Goal: Task Accomplishment & Management: Complete application form

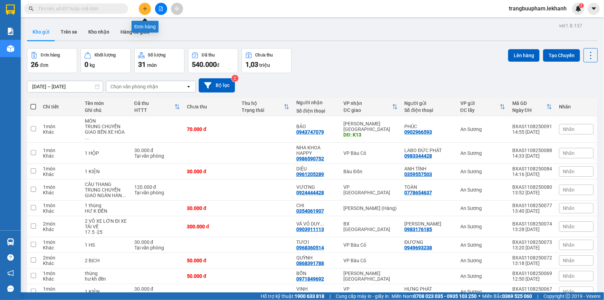
click at [146, 6] on icon "plus" at bounding box center [145, 8] width 5 height 5
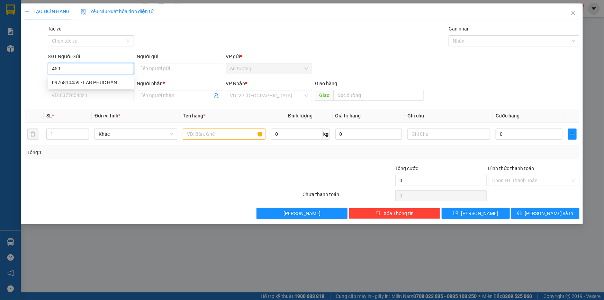
click at [97, 86] on div "0976810459 - LAB PHÚC HÂN" at bounding box center [91, 82] width 86 height 11
type input "0976810459"
type input "LAB PHÚC HÂN"
type input "0338545852"
type input "NK VIỆT MỸ"
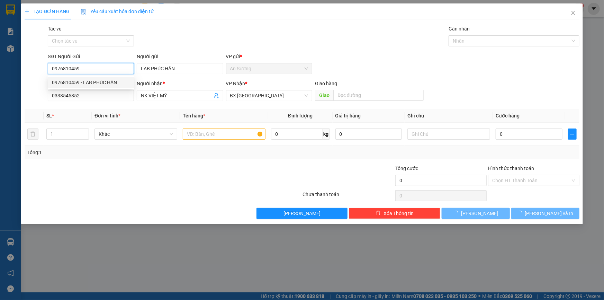
type input "30.000"
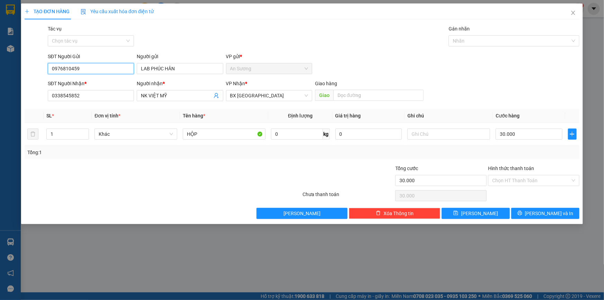
type input "0976810459"
click at [541, 174] on div "Hình thức thanh toán" at bounding box center [533, 169] width 91 height 10
click at [531, 184] on input "Hình thức thanh toán" at bounding box center [531, 180] width 78 height 10
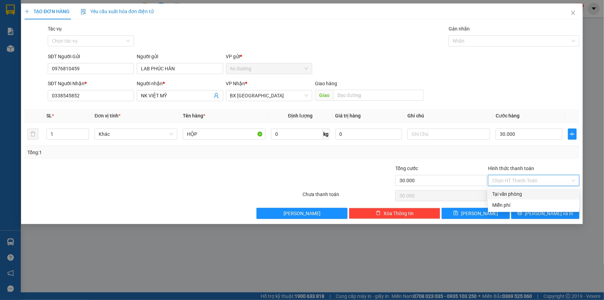
click at [527, 193] on div "Tại văn phòng" at bounding box center [533, 194] width 83 height 8
type input "0"
click at [540, 215] on span "[PERSON_NAME] và In" at bounding box center [549, 213] width 48 height 8
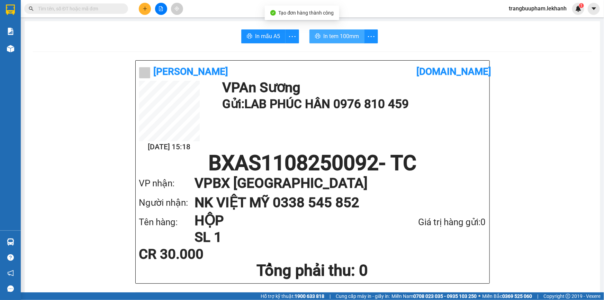
click at [342, 39] on span "In tem 100mm" at bounding box center [341, 36] width 36 height 9
click at [145, 10] on icon "plus" at bounding box center [145, 8] width 5 height 5
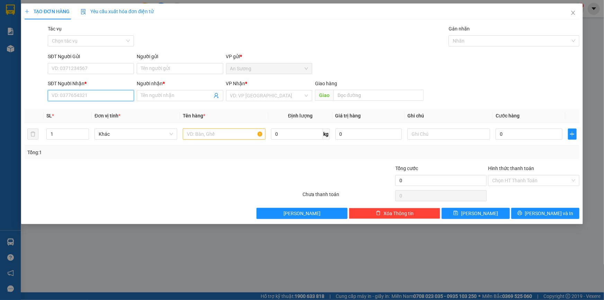
click at [84, 93] on input "SĐT Người Nhận *" at bounding box center [91, 95] width 86 height 11
type input "0919069067"
click at [98, 110] on div "0919069067 - [PERSON_NAME]" at bounding box center [91, 110] width 78 height 8
type input "c vân"
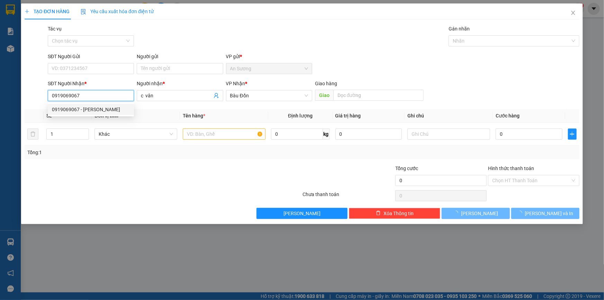
type input "30.000"
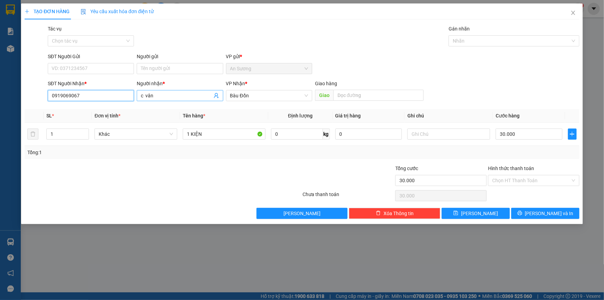
type input "0919069067"
drag, startPoint x: 145, startPoint y: 98, endPoint x: 122, endPoint y: 99, distance: 23.2
click at [122, 99] on div "SĐT Người Nhận * 0919069067 Người nhận * c vân c vân VP Nhận * Bàu Đồn Giao hàn…" at bounding box center [313, 92] width 534 height 24
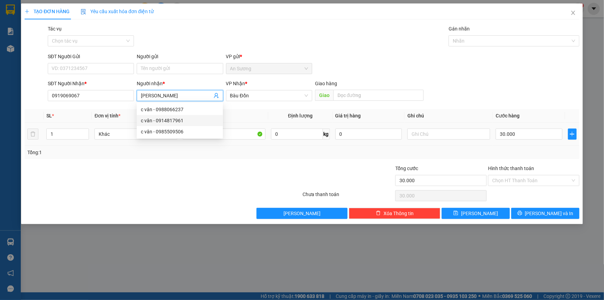
type input "[PERSON_NAME]"
click at [265, 155] on div "Tổng: 1" at bounding box center [301, 152] width 549 height 8
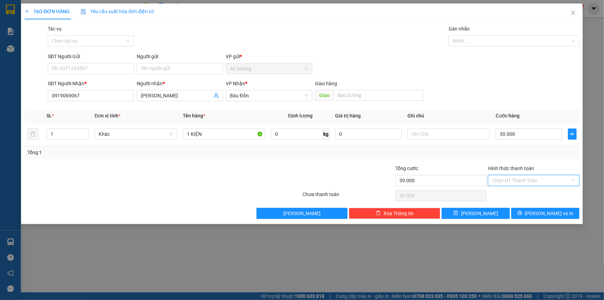
click at [525, 176] on input "Hình thức thanh toán" at bounding box center [531, 180] width 78 height 10
click at [523, 194] on div "Tại văn phòng" at bounding box center [533, 194] width 83 height 8
type input "0"
click at [522, 214] on icon "printer" at bounding box center [519, 212] width 5 height 5
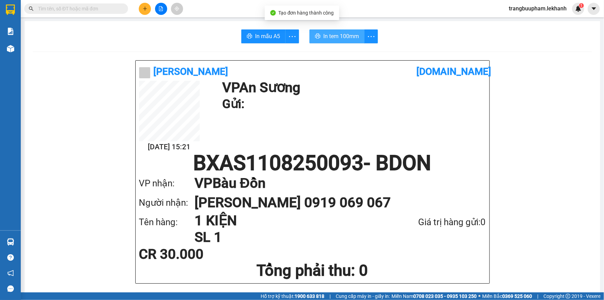
click at [328, 42] on button "In tem 100mm" at bounding box center [336, 36] width 55 height 14
click at [147, 10] on icon "plus" at bounding box center [145, 8] width 5 height 5
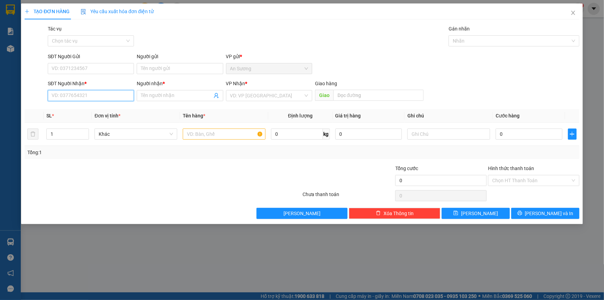
click at [100, 97] on input "SĐT Người Nhận *" at bounding box center [91, 95] width 86 height 11
type input "0965520044"
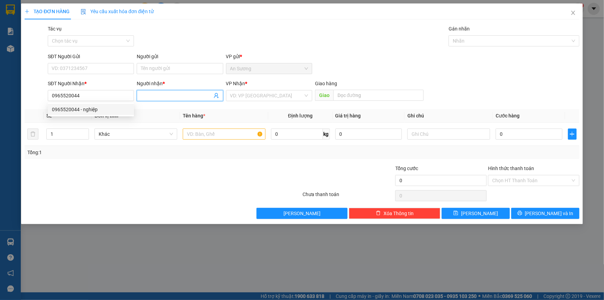
click at [164, 92] on input "Người nhận *" at bounding box center [176, 96] width 71 height 8
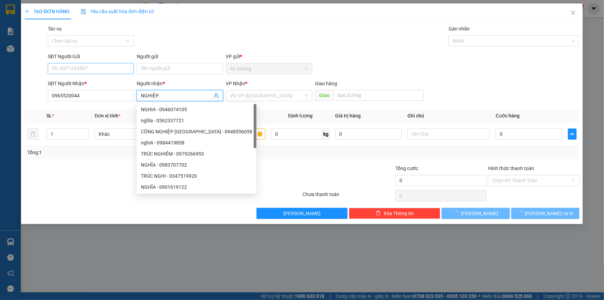
type input "NGHIỆP"
click at [105, 66] on input "SĐT Người Gửi" at bounding box center [91, 68] width 86 height 11
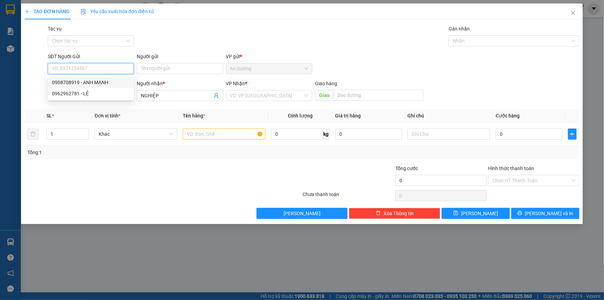
click at [105, 79] on div "0908708919 - ANH MẠNH" at bounding box center [91, 83] width 78 height 8
type input "0908708919"
type input "ANH MẠNH"
type input "30.000"
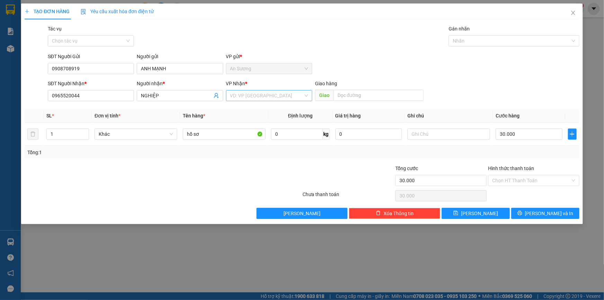
click at [272, 96] on input "search" at bounding box center [266, 95] width 73 height 10
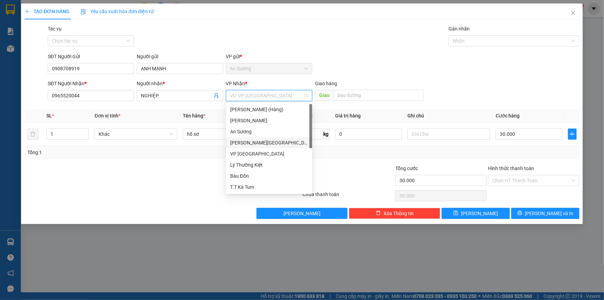
scroll to position [44, 0]
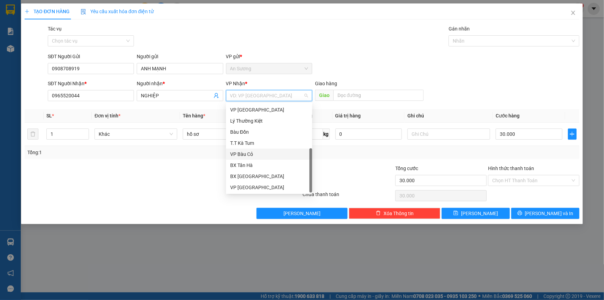
click at [246, 149] on div "VP Bàu Cỏ" at bounding box center [269, 153] width 86 height 11
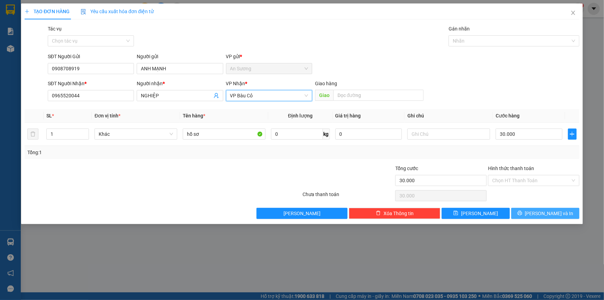
click at [541, 214] on span "[PERSON_NAME] và In" at bounding box center [549, 213] width 48 height 8
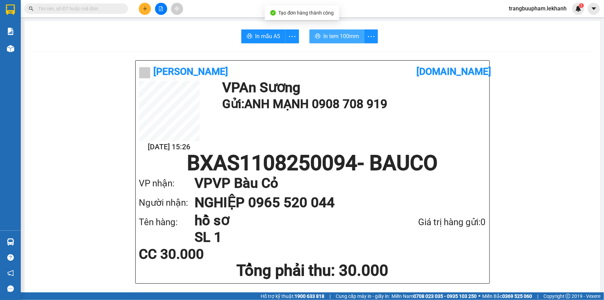
click at [342, 38] on span "In tem 100mm" at bounding box center [341, 36] width 36 height 9
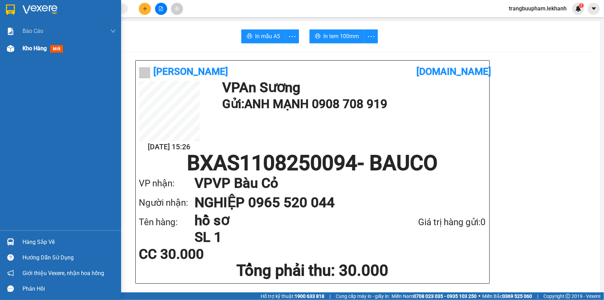
click at [43, 48] on span "Kho hàng" at bounding box center [34, 48] width 24 height 7
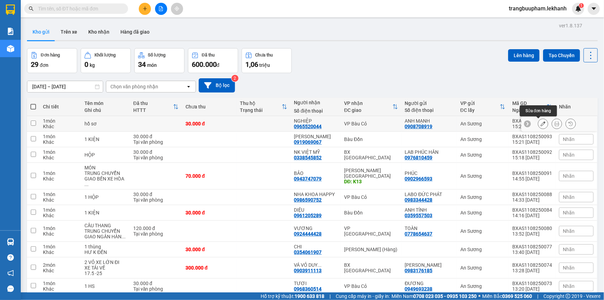
click at [541, 124] on icon at bounding box center [543, 123] width 5 height 5
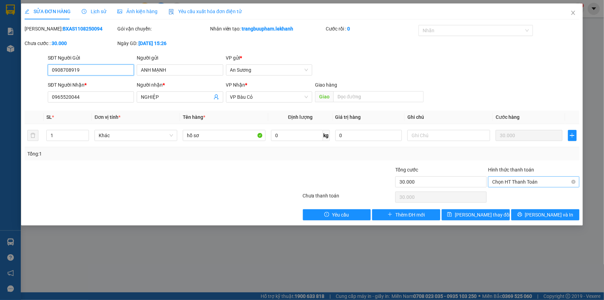
click at [523, 180] on span "Chọn HT Thanh Toán" at bounding box center [533, 181] width 83 height 10
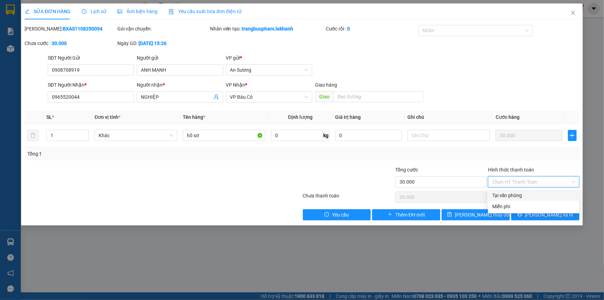
click at [523, 195] on div "Tại văn phòng" at bounding box center [533, 195] width 83 height 8
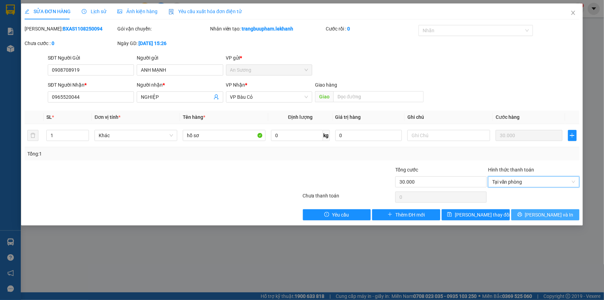
click at [537, 216] on button "[PERSON_NAME] và In" at bounding box center [545, 214] width 68 height 11
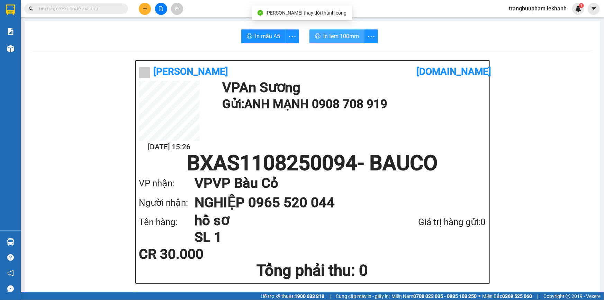
click at [336, 38] on span "In tem 100mm" at bounding box center [341, 36] width 36 height 9
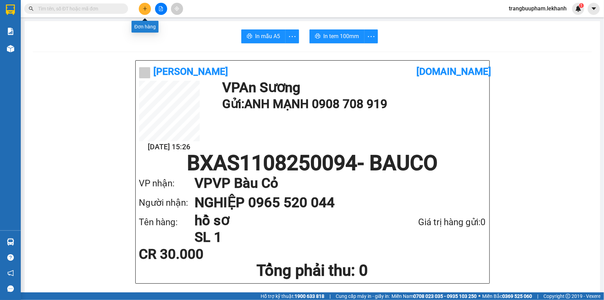
click at [147, 9] on icon "plus" at bounding box center [145, 8] width 5 height 5
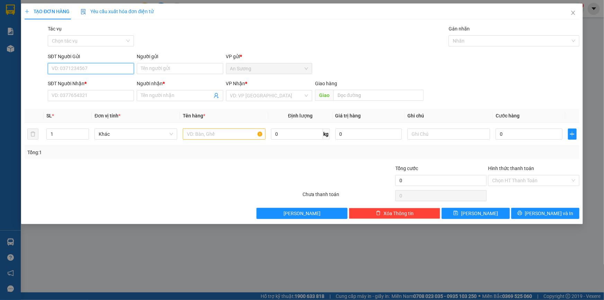
click at [79, 66] on input "SĐT Người Gửi" at bounding box center [91, 68] width 86 height 11
click at [66, 67] on input "098860600" at bounding box center [91, 68] width 86 height 11
type input "0988602600"
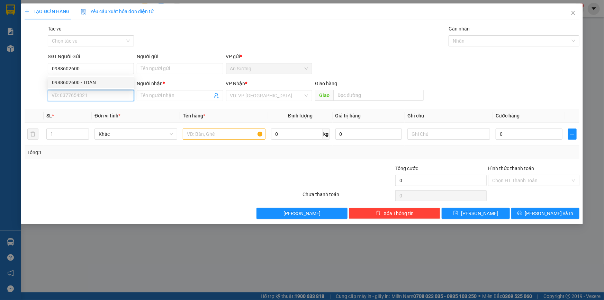
click at [84, 93] on input "SĐT Người Nhận *" at bounding box center [91, 95] width 86 height 11
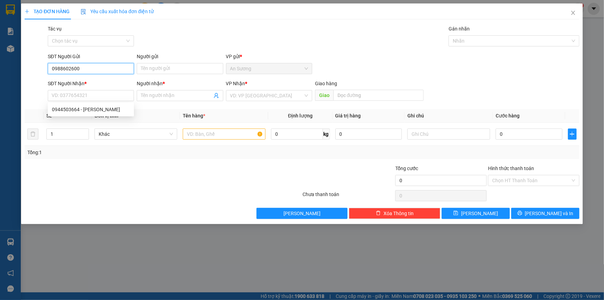
click at [96, 68] on input "0988602600" at bounding box center [91, 68] width 86 height 11
click at [94, 84] on div "0988602600 - TOÀN" at bounding box center [91, 83] width 78 height 8
type input "TOÀN"
type input "0944503664"
type input "HÀ"
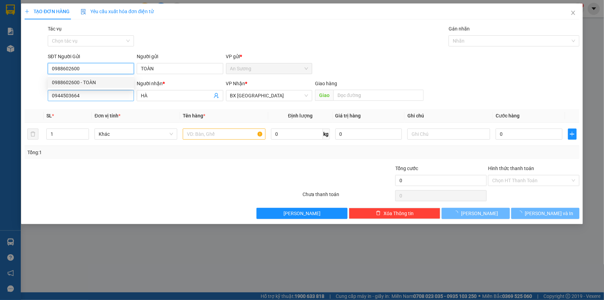
type input "30.000"
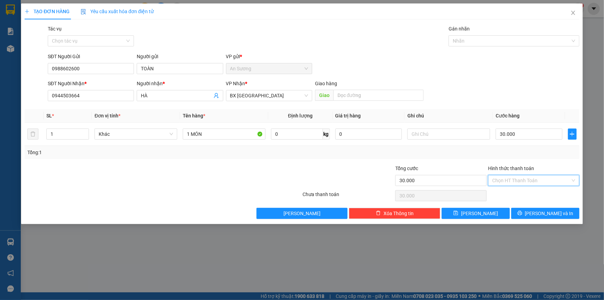
click at [521, 178] on input "Hình thức thanh toán" at bounding box center [531, 180] width 78 height 10
click at [507, 194] on div "Tại văn phòng" at bounding box center [533, 194] width 83 height 8
click at [515, 211] on button "[PERSON_NAME] và In" at bounding box center [545, 213] width 68 height 11
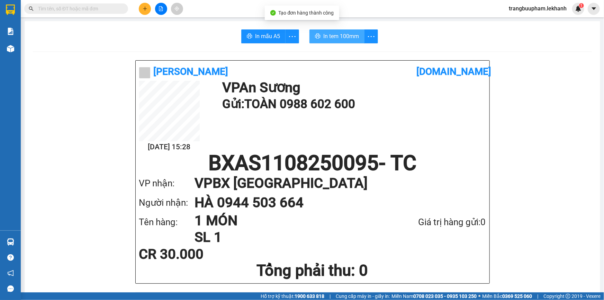
click at [340, 35] on span "In tem 100mm" at bounding box center [341, 36] width 36 height 9
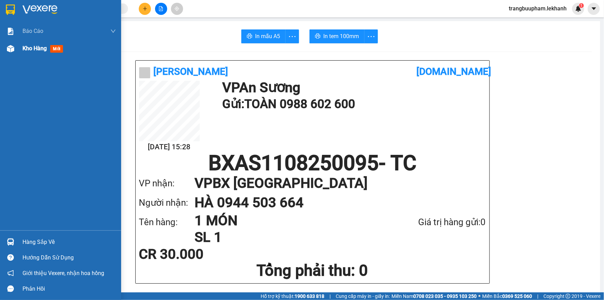
click at [20, 52] on div "Kho hàng mới" at bounding box center [60, 48] width 121 height 17
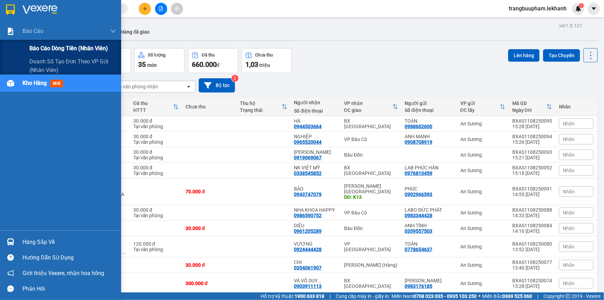
click at [56, 45] on span "Báo cáo dòng tiền (nhân viên)" at bounding box center [68, 48] width 79 height 9
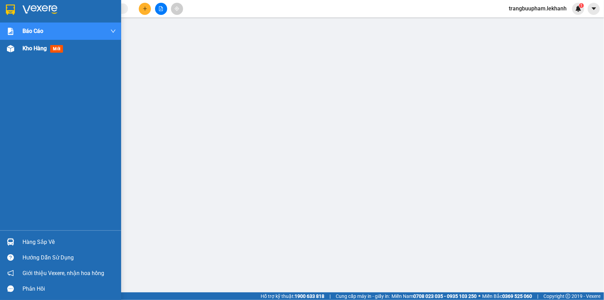
click at [30, 54] on div "Kho hàng mới" at bounding box center [68, 48] width 93 height 17
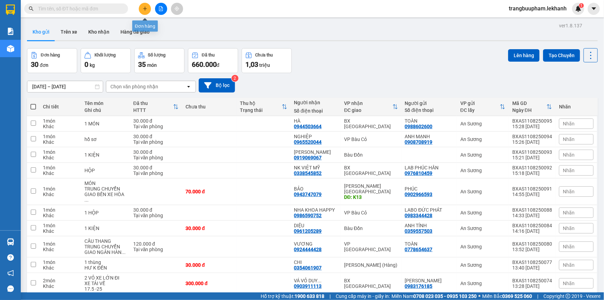
click at [143, 7] on icon "plus" at bounding box center [145, 8] width 5 height 5
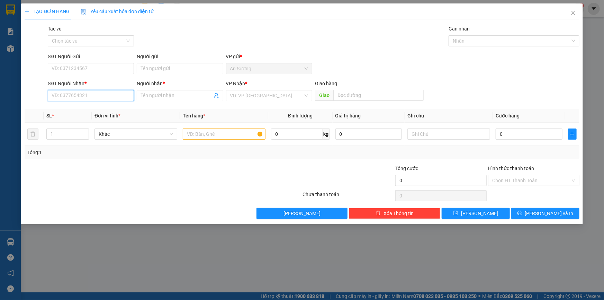
click at [84, 94] on input "SĐT Người Nhận *" at bounding box center [91, 95] width 86 height 11
type input "0909498795"
click at [182, 94] on input "Người nhận *" at bounding box center [176, 96] width 71 height 8
type input "[PERSON_NAME]"
click at [241, 95] on input "search" at bounding box center [266, 95] width 73 height 10
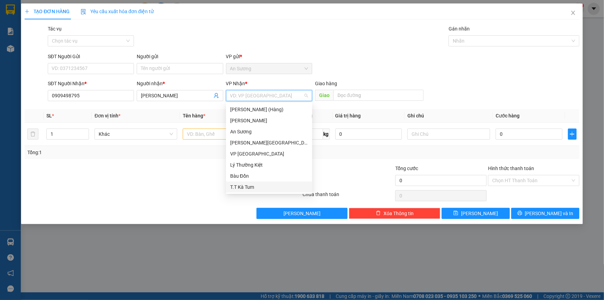
click at [259, 188] on div "T.T Kà Tum" at bounding box center [269, 187] width 78 height 8
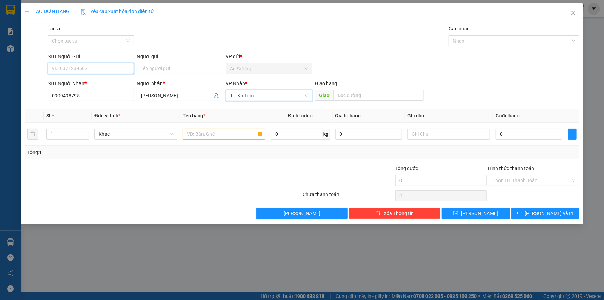
click at [127, 65] on input "SĐT Người Gửi" at bounding box center [91, 68] width 86 height 11
type input "0903877690"
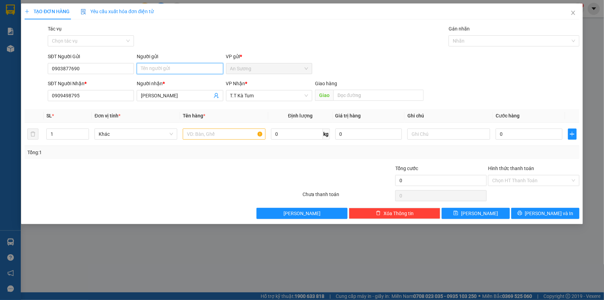
click at [153, 72] on input "Người gửi" at bounding box center [180, 68] width 86 height 11
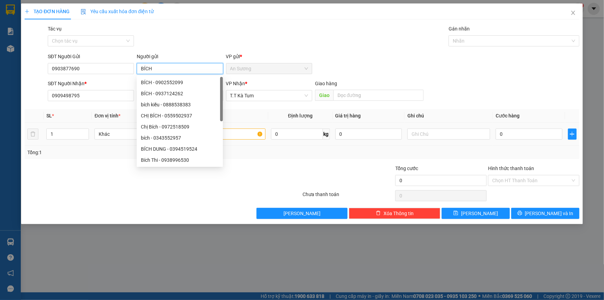
type input "BÍCH"
click at [243, 132] on input "text" at bounding box center [224, 133] width 83 height 11
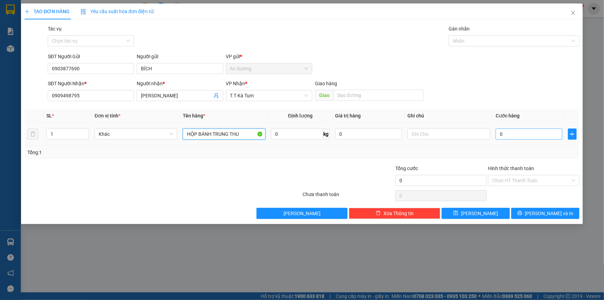
type input "HỘP BÁNH TRUNG THU"
click at [499, 137] on input "0" at bounding box center [529, 133] width 67 height 11
type input "3"
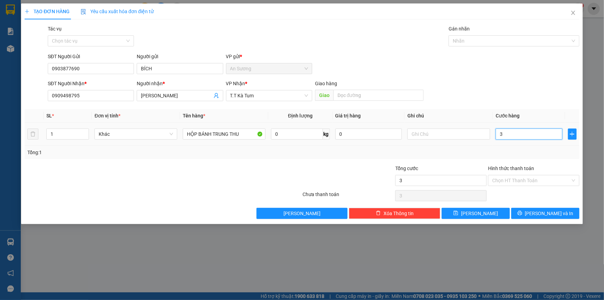
type input "30"
type input "30.000"
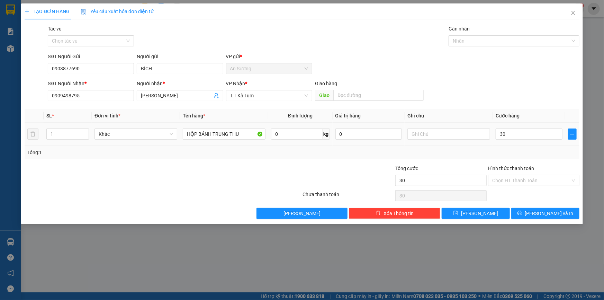
type input "30.000"
click at [485, 144] on td at bounding box center [449, 134] width 88 height 23
click at [516, 175] on input "Hình thức thanh toán" at bounding box center [531, 180] width 78 height 10
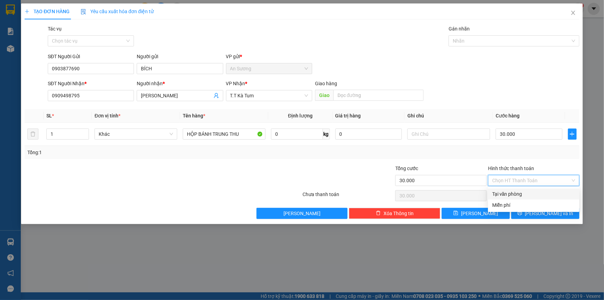
click at [519, 194] on div "Tại văn phòng" at bounding box center [533, 194] width 83 height 8
click at [549, 212] on span "[PERSON_NAME] và In" at bounding box center [549, 213] width 48 height 8
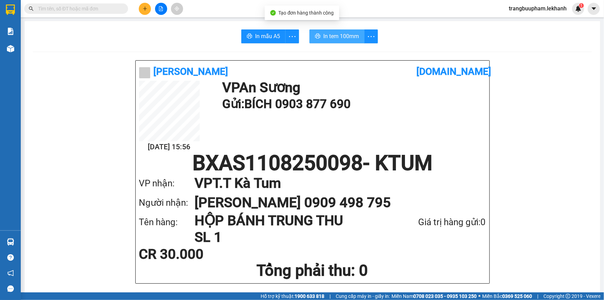
click at [345, 35] on span "In tem 100mm" at bounding box center [341, 36] width 36 height 9
click at [330, 38] on span "In tem 100mm" at bounding box center [341, 36] width 36 height 9
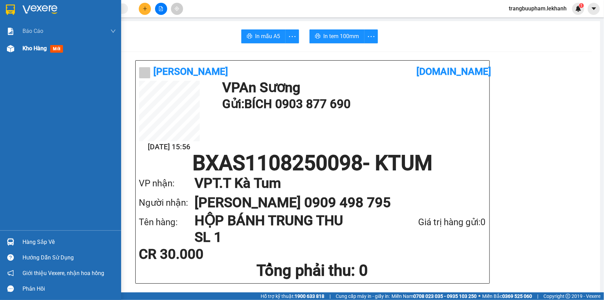
click at [38, 50] on span "Kho hàng" at bounding box center [34, 48] width 24 height 7
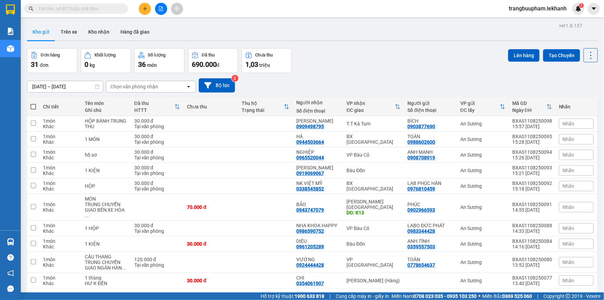
click at [143, 7] on icon "plus" at bounding box center [145, 8] width 5 height 5
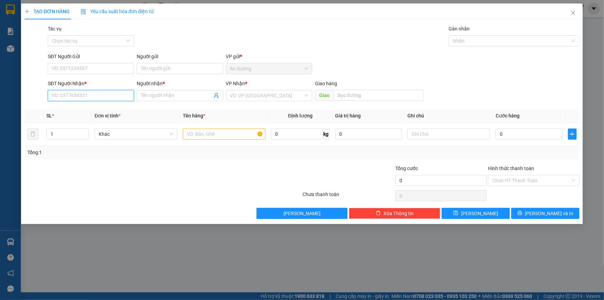
click at [93, 93] on input "SĐT Người Nhận *" at bounding box center [91, 95] width 86 height 11
drag, startPoint x: 63, startPoint y: 135, endPoint x: 37, endPoint y: 140, distance: 26.1
click at [37, 140] on tr "1 Khác 0 kg 0 0" at bounding box center [302, 134] width 555 height 23
type input "3"
click at [92, 93] on input "SĐT Người Nhận *" at bounding box center [91, 95] width 86 height 11
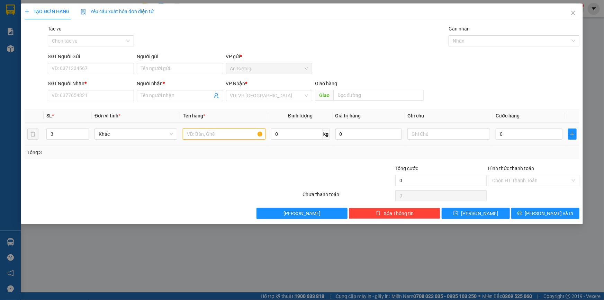
click at [220, 137] on input "text" at bounding box center [224, 133] width 83 height 11
type input "3 THÙNG"
click at [255, 96] on input "search" at bounding box center [266, 95] width 73 height 10
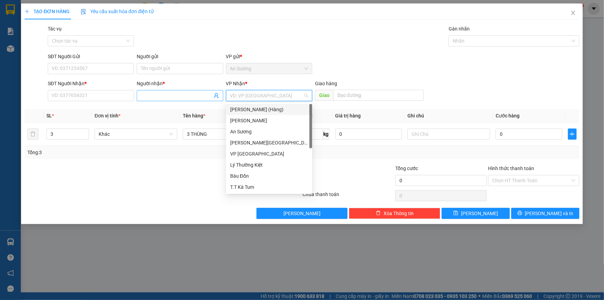
click at [179, 95] on input "Người nhận *" at bounding box center [176, 96] width 71 height 8
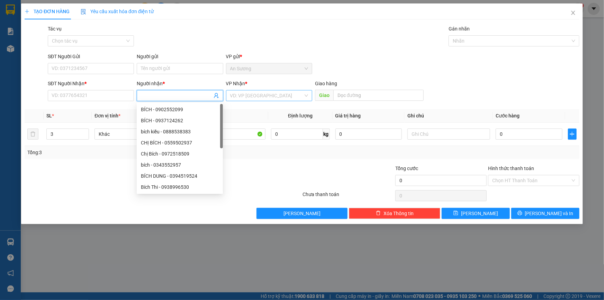
click at [249, 94] on input "search" at bounding box center [266, 95] width 73 height 10
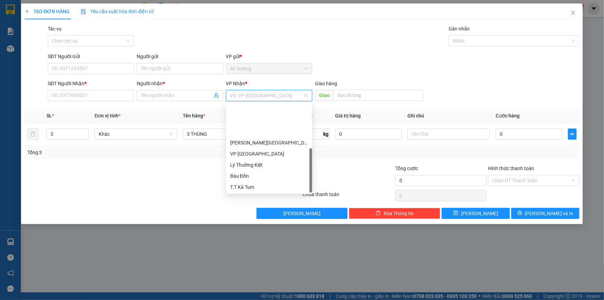
click at [257, 216] on div "BX [GEOGRAPHIC_DATA]" at bounding box center [269, 220] width 78 height 8
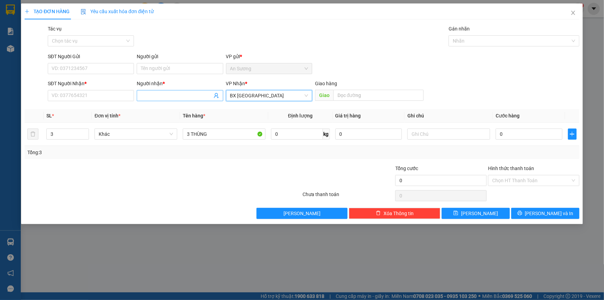
click at [159, 94] on input "Người nhận *" at bounding box center [176, 96] width 71 height 8
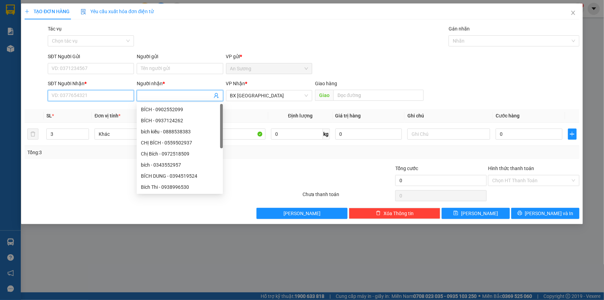
click at [107, 97] on input "SĐT Người Nhận *" at bounding box center [91, 95] width 86 height 11
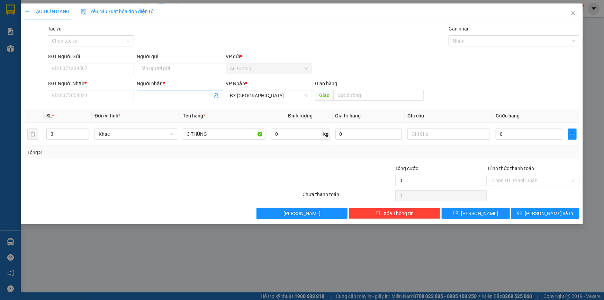
click at [157, 95] on input "Người nhận *" at bounding box center [176, 96] width 71 height 8
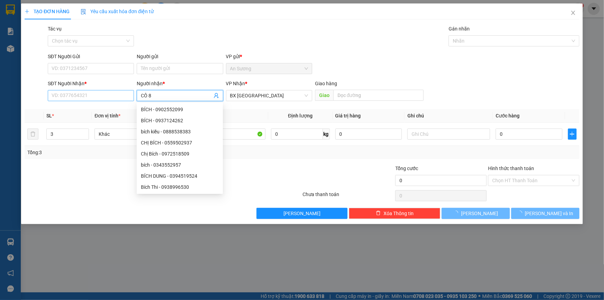
type input "CÔ 8"
click at [79, 91] on input "SĐT Người Nhận *" at bounding box center [91, 95] width 86 height 11
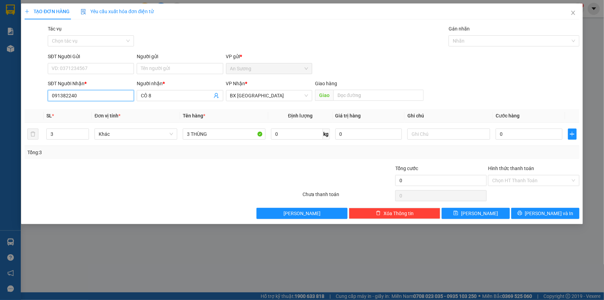
type input "0913822408"
click at [98, 109] on div "0913822408 - CÔ TRỰC" at bounding box center [91, 110] width 78 height 8
type input "CÔ TRỰC"
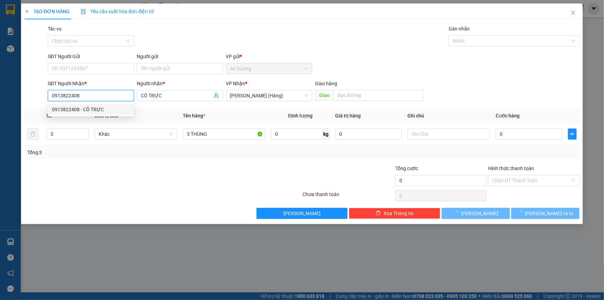
type input "100.000"
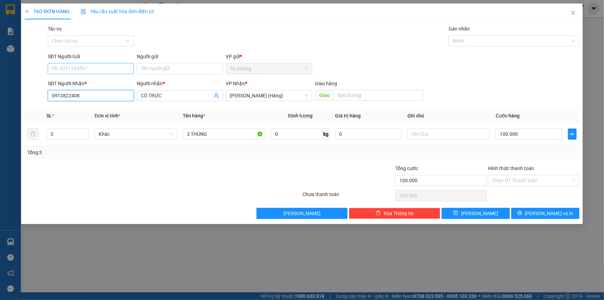
type input "0913822408"
click at [81, 63] on input "SĐT Người Gửi" at bounding box center [91, 68] width 86 height 11
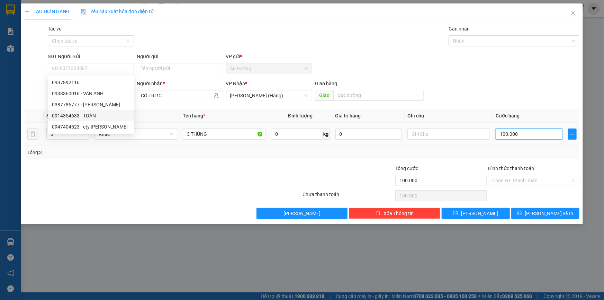
click at [545, 137] on input "100.000" at bounding box center [529, 133] width 67 height 11
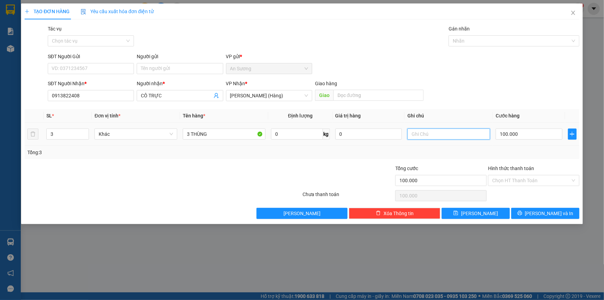
click at [458, 135] on input "text" at bounding box center [448, 133] width 83 height 11
click at [550, 214] on span "[PERSON_NAME] và In" at bounding box center [549, 213] width 48 height 8
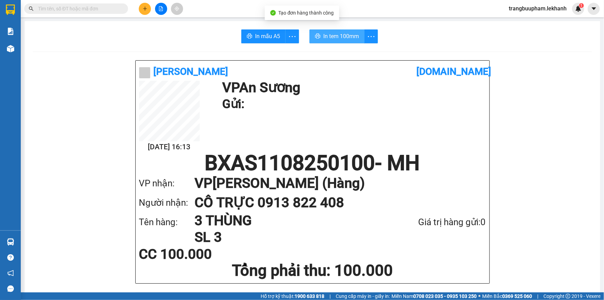
click at [336, 39] on span "In tem 100mm" at bounding box center [341, 36] width 36 height 9
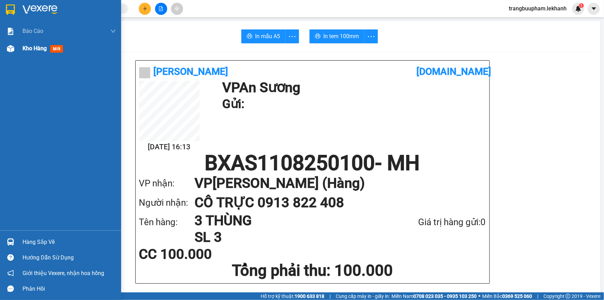
click at [30, 54] on div "Kho hàng mới" at bounding box center [68, 48] width 93 height 17
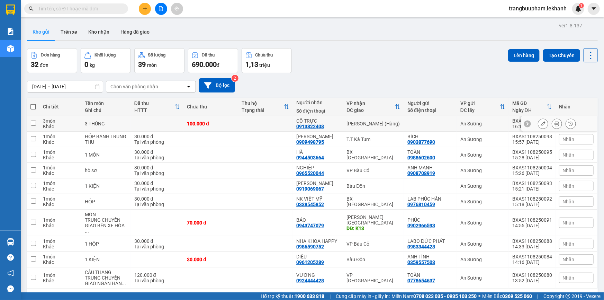
click at [289, 125] on td at bounding box center [265, 124] width 55 height 16
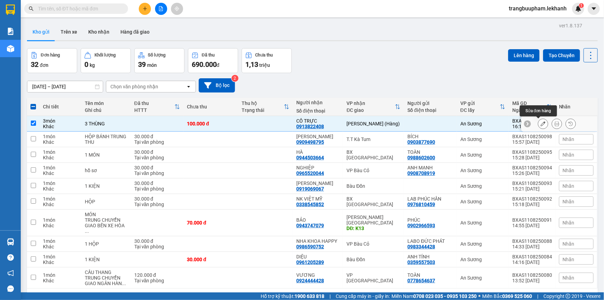
click at [541, 124] on icon at bounding box center [543, 123] width 5 height 5
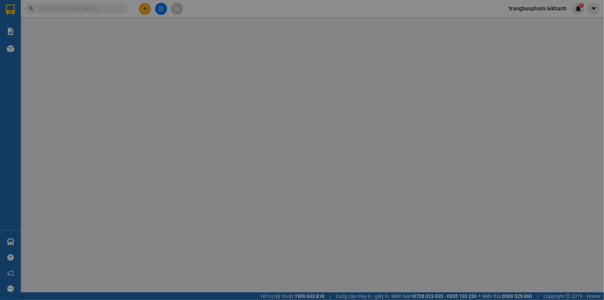
type input "0913822408"
type input "CÔ TRỰC"
type input "100.000"
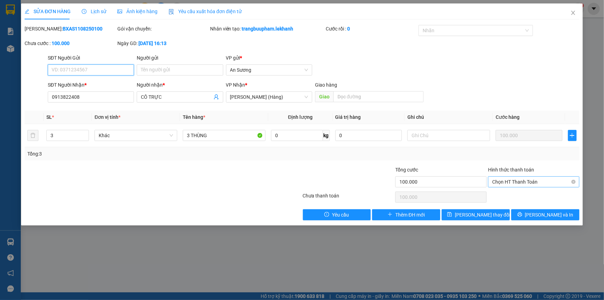
click at [527, 183] on span "Chọn HT Thanh Toán" at bounding box center [533, 181] width 83 height 10
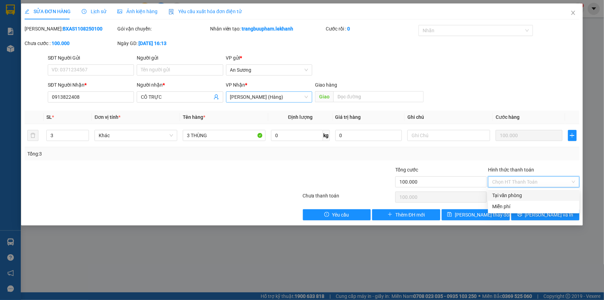
click at [269, 97] on span "[PERSON_NAME] (Hàng)" at bounding box center [269, 97] width 78 height 10
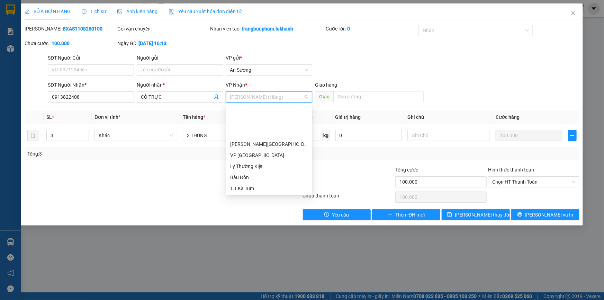
click at [256, 218] on div "BX [GEOGRAPHIC_DATA]" at bounding box center [269, 222] width 78 height 8
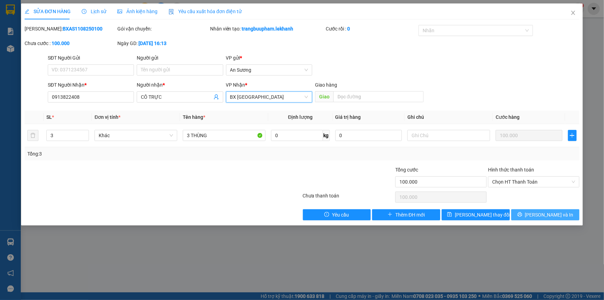
click at [541, 215] on span "[PERSON_NAME] và In" at bounding box center [549, 215] width 48 height 8
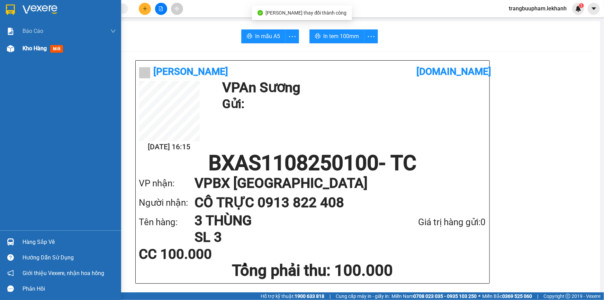
click at [33, 47] on span "Kho hàng" at bounding box center [34, 48] width 24 height 7
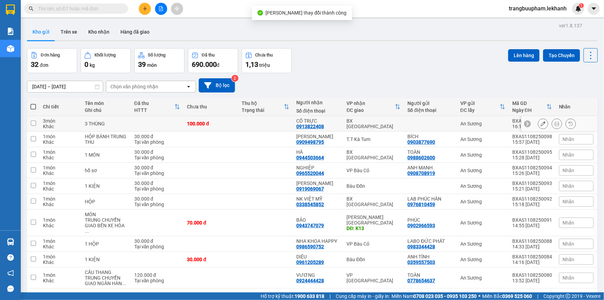
drag, startPoint x: 238, startPoint y: 123, endPoint x: 488, endPoint y: 135, distance: 250.5
click at [238, 123] on td "100.000 đ" at bounding box center [210, 124] width 55 height 16
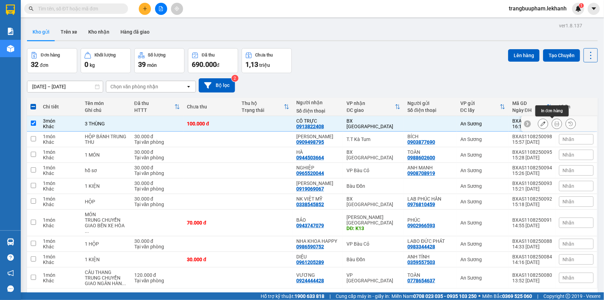
click at [541, 124] on icon at bounding box center [543, 123] width 5 height 5
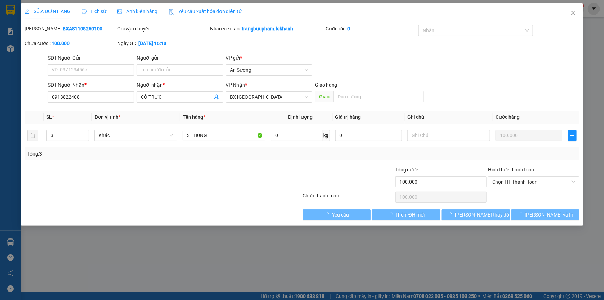
type input "0913822408"
type input "CÔ TRỰC"
type input "100.000"
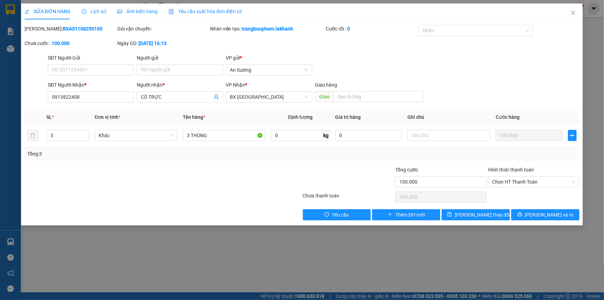
drag, startPoint x: 535, startPoint y: 171, endPoint x: 536, endPoint y: 192, distance: 20.8
click at [535, 171] on div "Hình thức thanh toán" at bounding box center [533, 171] width 91 height 10
click at [538, 178] on span "Chọn HT Thanh Toán" at bounding box center [533, 181] width 83 height 10
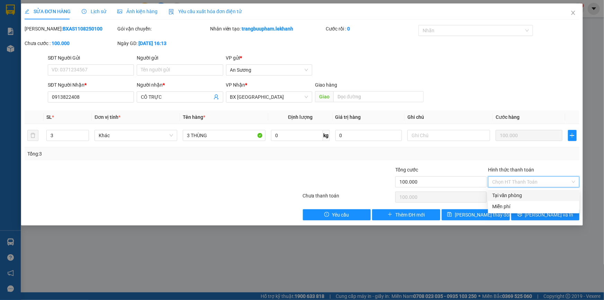
click at [535, 193] on div "Tại văn phòng" at bounding box center [533, 195] width 83 height 8
type input "0"
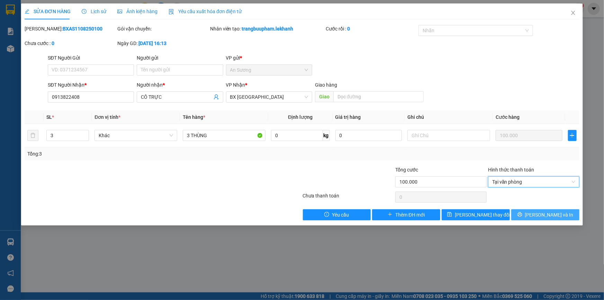
click at [540, 211] on span "[PERSON_NAME] và In" at bounding box center [549, 215] width 48 height 8
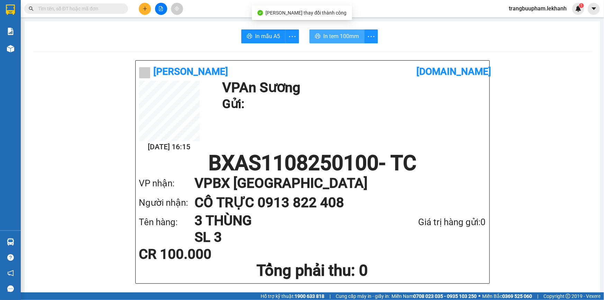
drag, startPoint x: 335, startPoint y: 34, endPoint x: 344, endPoint y: 47, distance: 15.6
click at [335, 34] on span "In tem 100mm" at bounding box center [341, 36] width 36 height 9
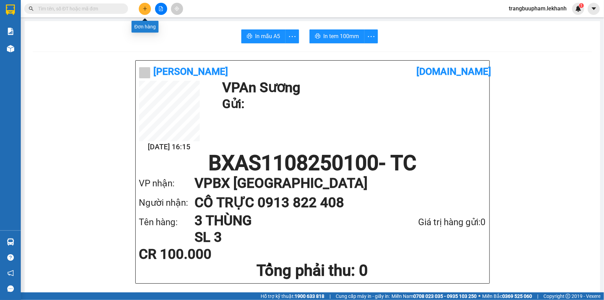
click at [148, 3] on button at bounding box center [145, 9] width 12 height 12
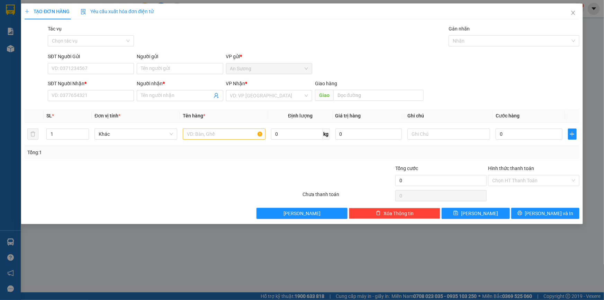
click at [97, 103] on div "SĐT Người Nhận * VD: 0377654321" at bounding box center [91, 92] width 86 height 24
click at [101, 92] on input "SĐT Người Nhận *" at bounding box center [91, 95] width 86 height 11
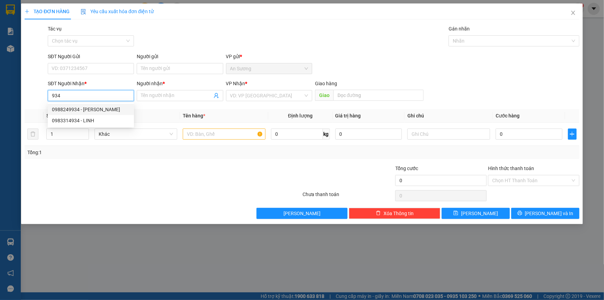
click at [84, 109] on div "0988249934 - [PERSON_NAME]" at bounding box center [91, 110] width 78 height 8
type input "0988249934"
type input "LAM"
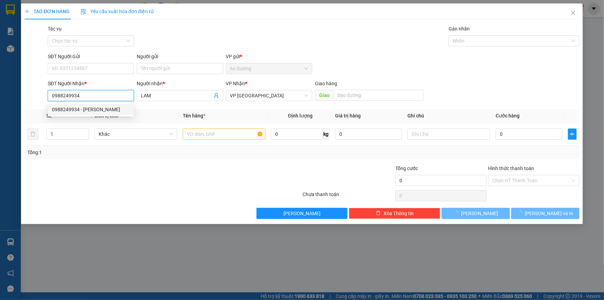
type input "30.000"
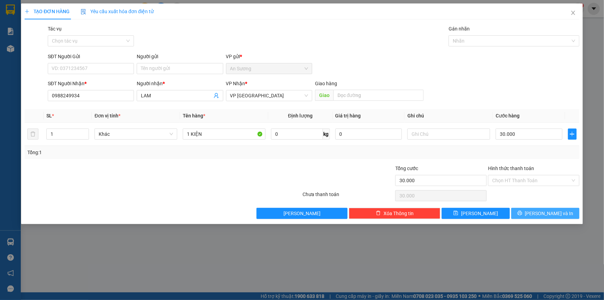
click at [552, 208] on div "Transit Pickup Surcharge Ids Transit Deliver Surcharge Ids Transit Deliver Surc…" at bounding box center [302, 122] width 555 height 194
click at [537, 212] on button "[PERSON_NAME] và In" at bounding box center [545, 213] width 68 height 11
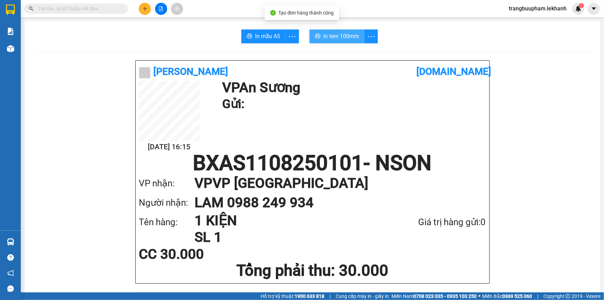
click at [352, 42] on button "In tem 100mm" at bounding box center [336, 36] width 55 height 14
click at [338, 36] on span "In tem 100mm" at bounding box center [341, 36] width 36 height 9
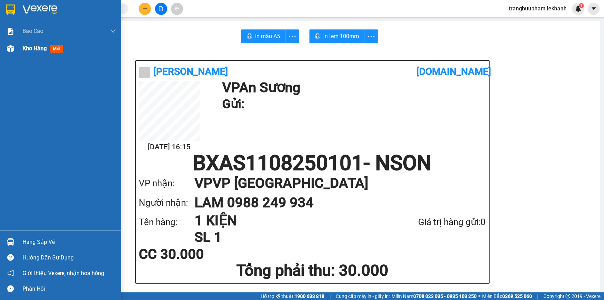
click at [33, 53] on div "Kho hàng mới" at bounding box center [68, 48] width 93 height 17
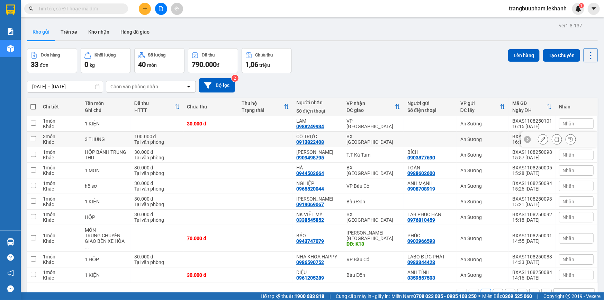
drag, startPoint x: 224, startPoint y: 139, endPoint x: 359, endPoint y: 115, distance: 137.1
click at [224, 139] on td at bounding box center [210, 140] width 55 height 16
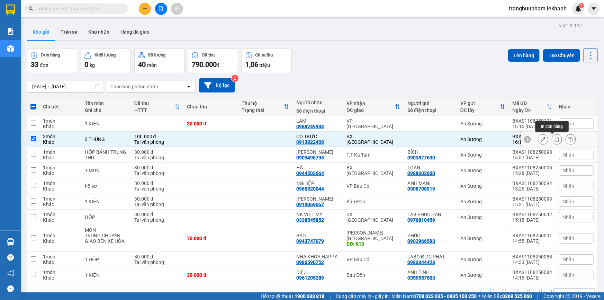
click at [555, 139] on button at bounding box center [557, 139] width 10 height 12
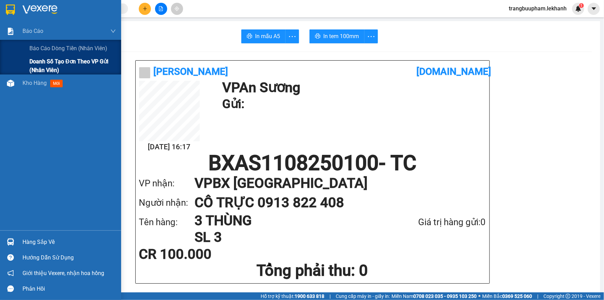
click at [33, 71] on span "Doanh số tạo đơn theo VP gửi (nhân viên)" at bounding box center [72, 65] width 87 height 17
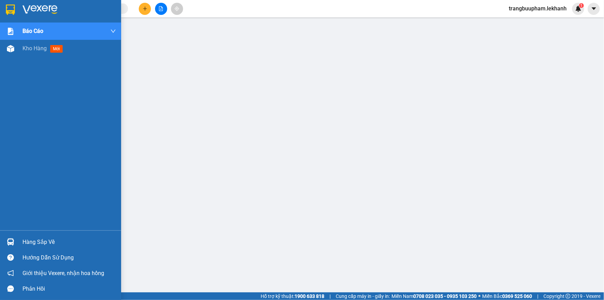
click at [34, 49] on span "Kho hàng" at bounding box center [34, 48] width 24 height 7
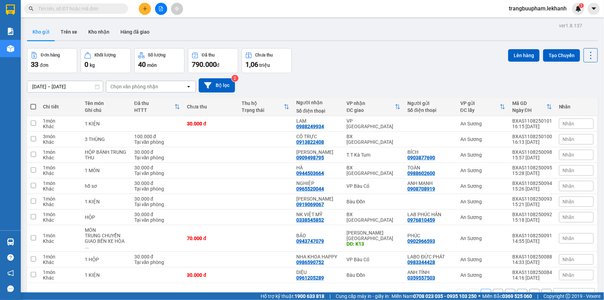
click at [110, 8] on input "text" at bounding box center [79, 9] width 82 height 8
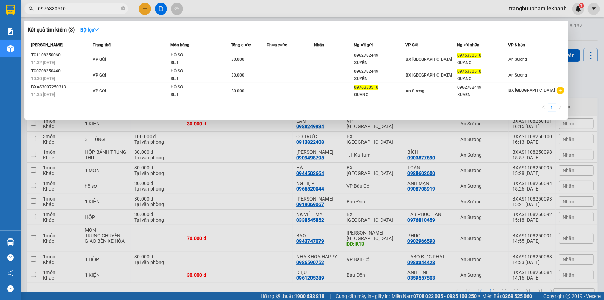
type input "0976330510"
click at [123, 10] on icon "close-circle" at bounding box center [123, 8] width 4 height 4
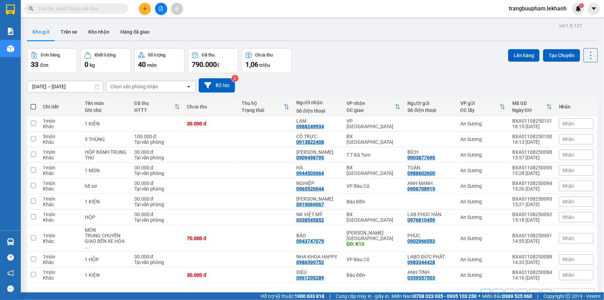
drag, startPoint x: 100, startPoint y: 10, endPoint x: 105, endPoint y: 12, distance: 5.4
click at [104, 12] on input "text" at bounding box center [79, 9] width 82 height 8
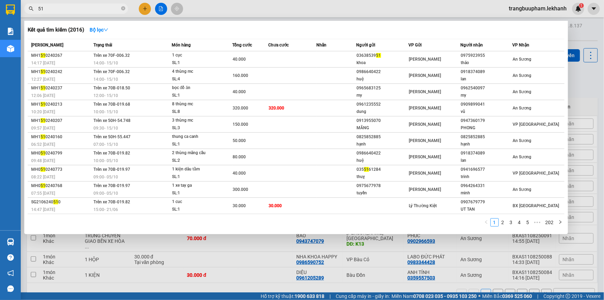
type input "5"
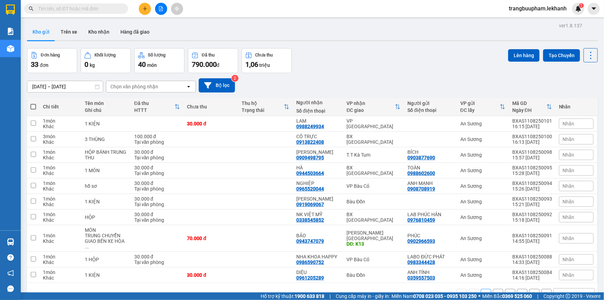
click at [96, 4] on span at bounding box center [76, 8] width 104 height 10
click at [81, 7] on input "text" at bounding box center [79, 9] width 82 height 8
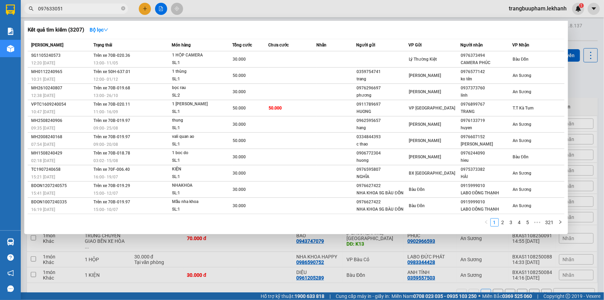
type input "0976330510"
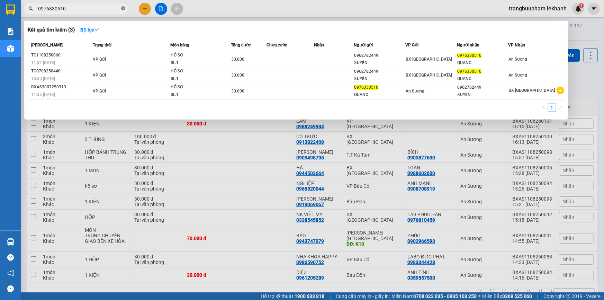
click at [124, 7] on icon "close-circle" at bounding box center [123, 8] width 4 height 4
